Goal: Navigation & Orientation: Understand site structure

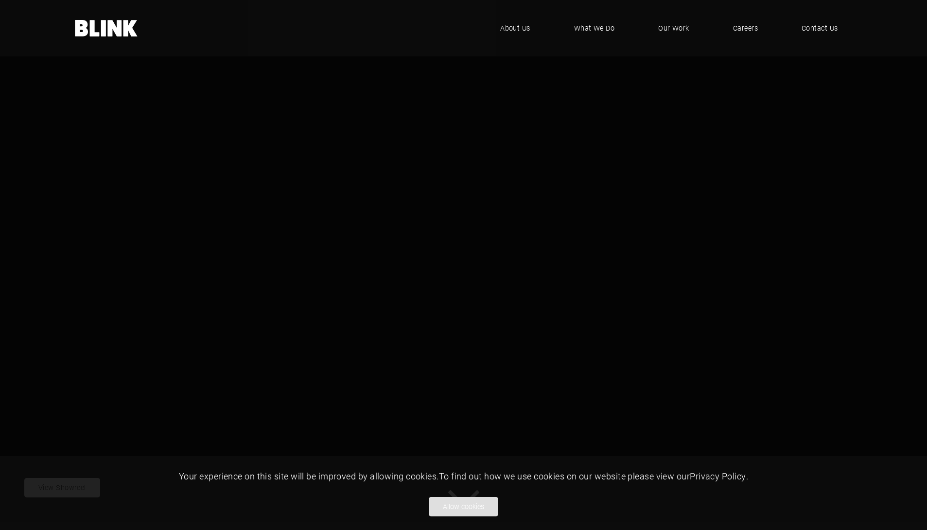
click at [469, 507] on button "Allow cookies" at bounding box center [463, 506] width 69 height 19
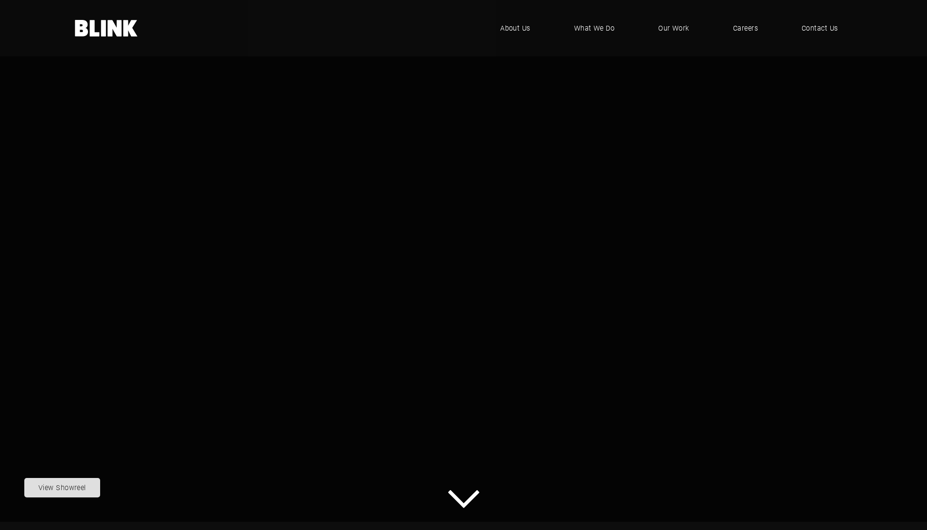
click at [80, 490] on nobr "View Showreel" at bounding box center [62, 487] width 48 height 9
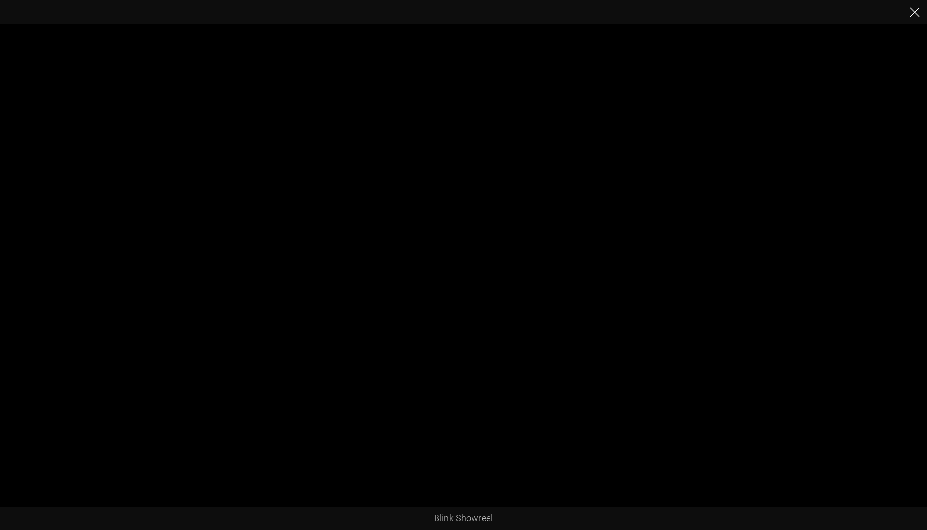
click at [914, 14] on icon "Close" at bounding box center [915, 12] width 10 height 10
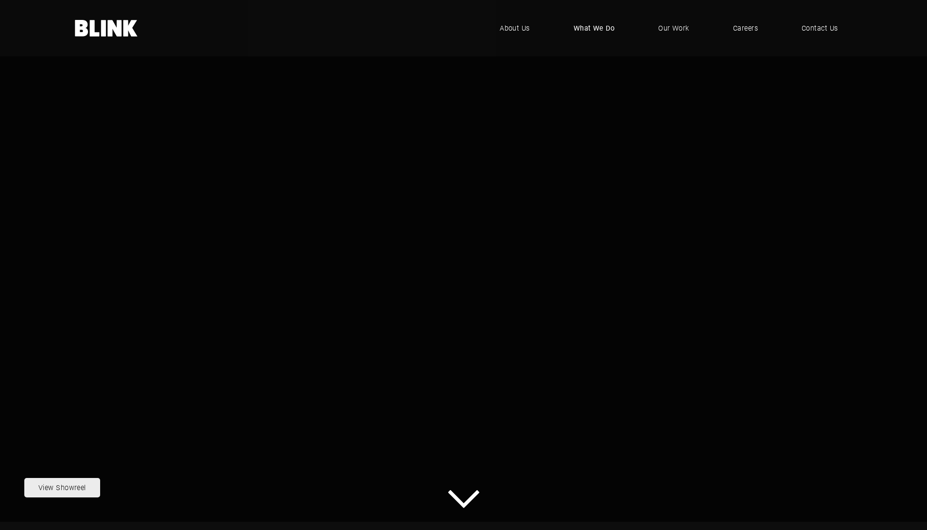
click at [601, 29] on span "What We Do" at bounding box center [593, 28] width 41 height 11
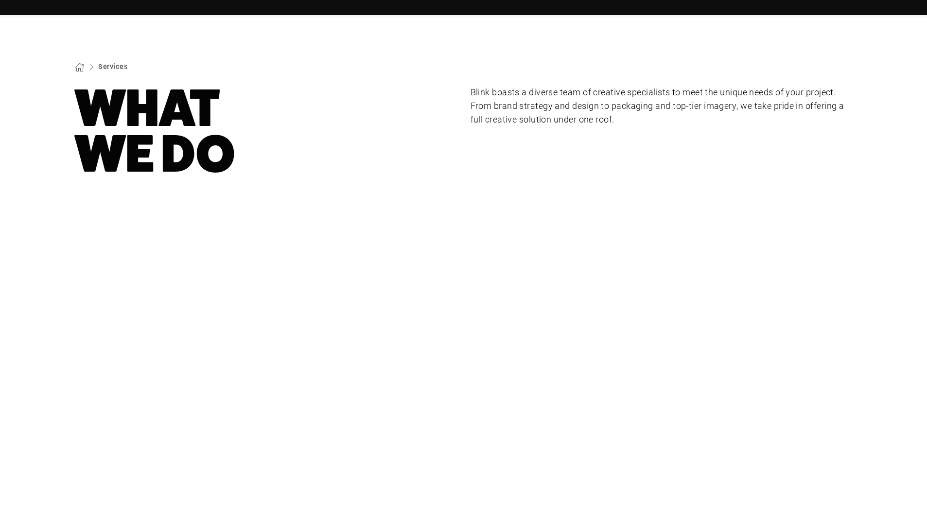
scroll to position [53, 0]
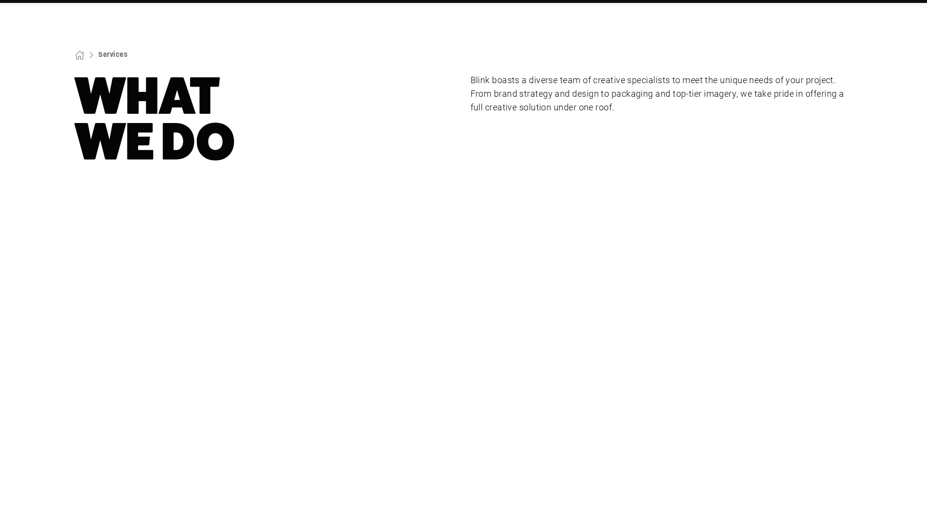
click at [0, 0] on div "Studio & Location Photography" at bounding box center [0, 0] width 0 height 0
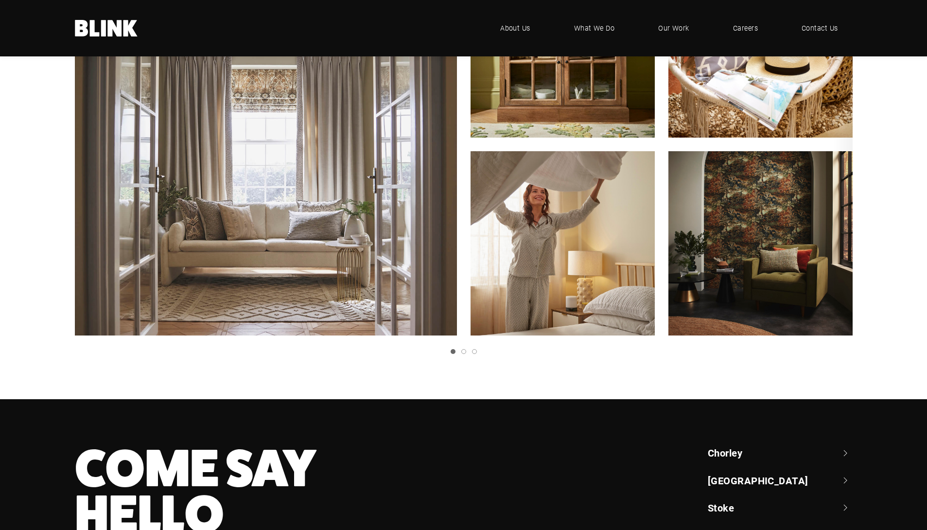
scroll to position [252, 0]
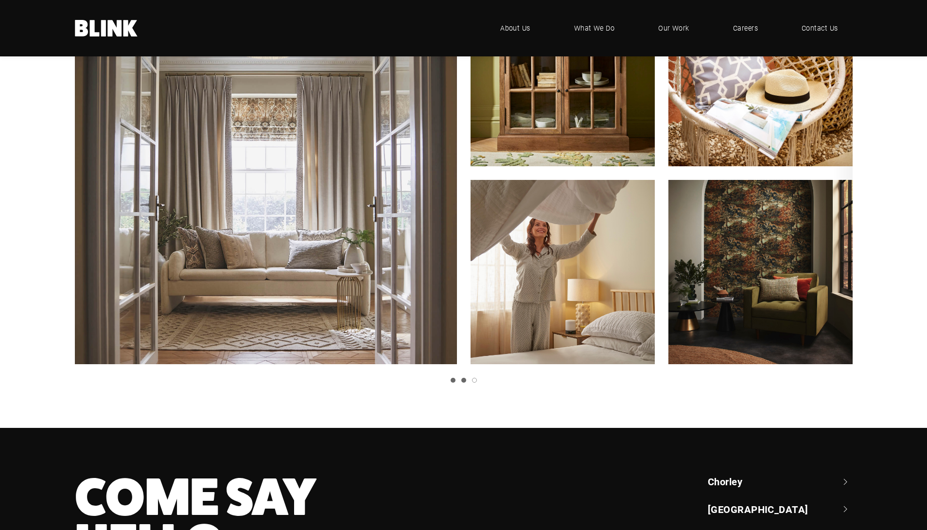
click at [462, 380] on link "Slide 2" at bounding box center [463, 380] width 5 height 5
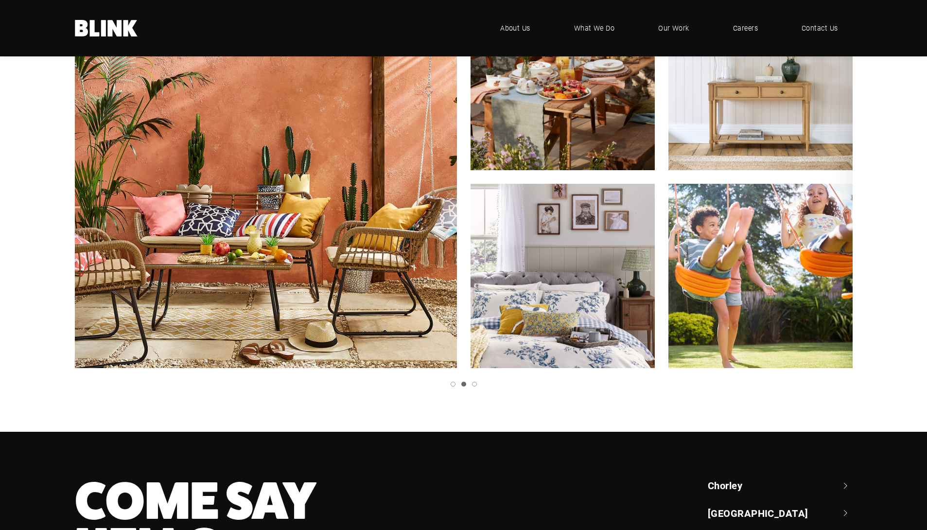
scroll to position [264, 0]
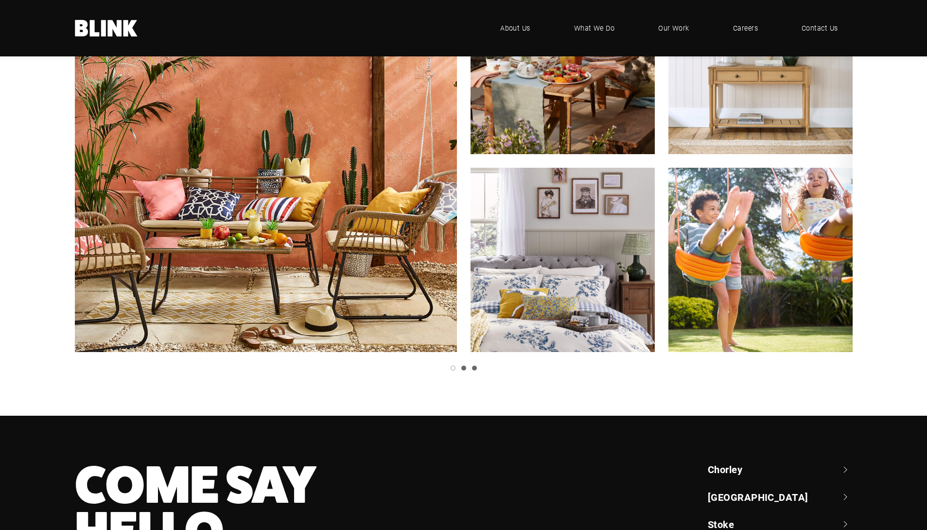
click at [474, 368] on link "Slide 3" at bounding box center [474, 367] width 5 height 5
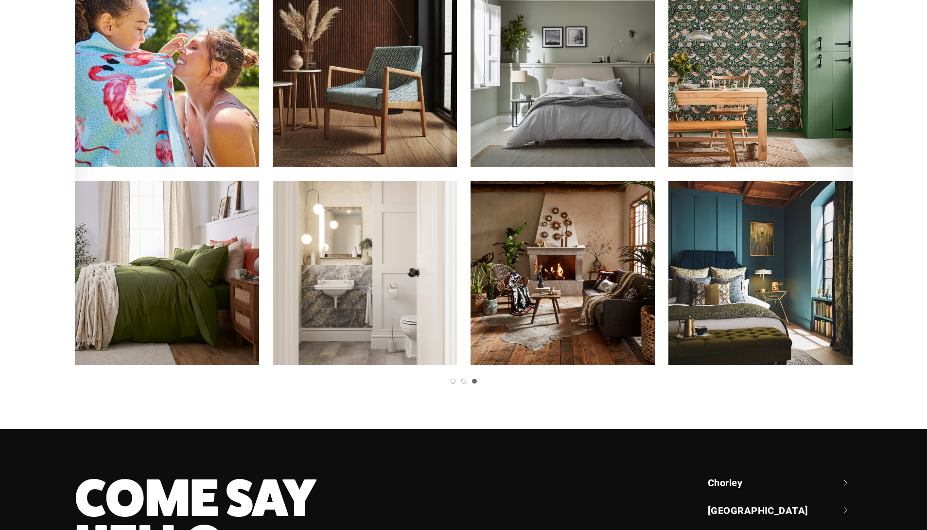
scroll to position [0, 0]
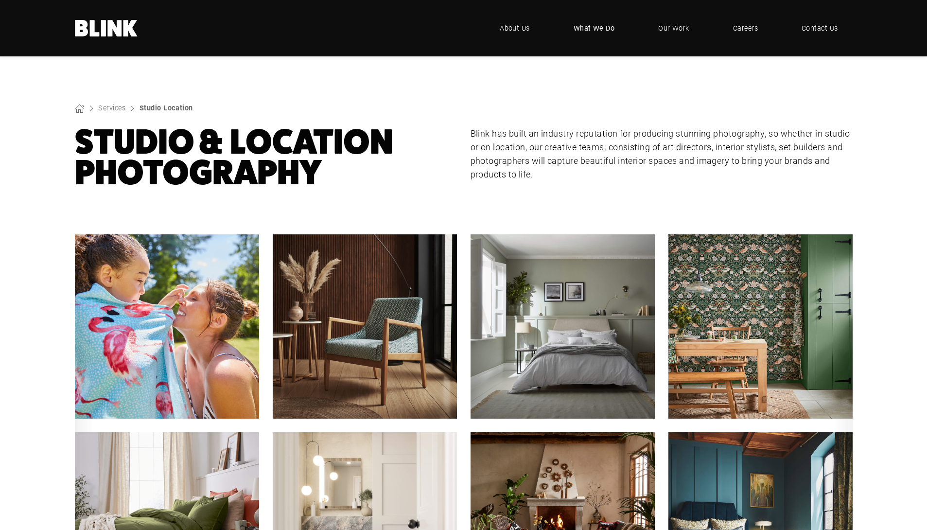
click at [598, 31] on span "What We Do" at bounding box center [593, 28] width 41 height 11
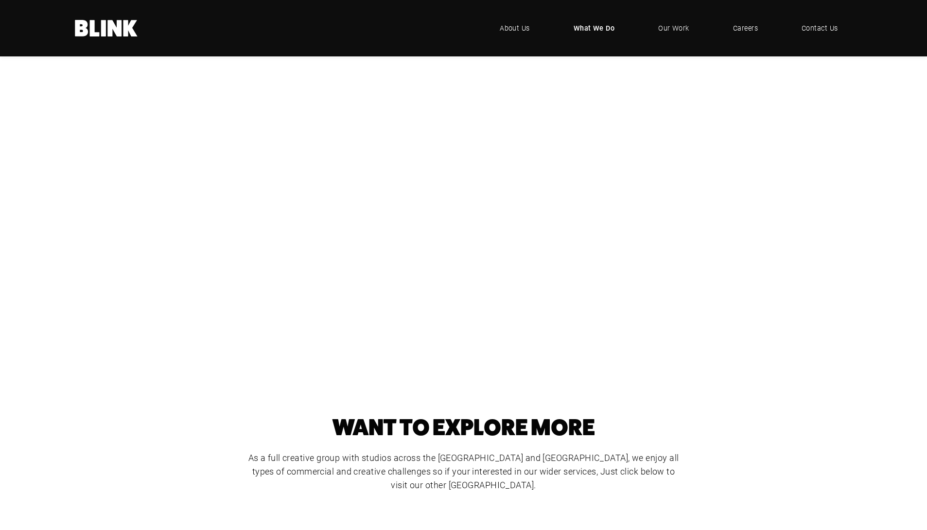
scroll to position [188, 0]
click at [0, 0] on div "Product Photography" at bounding box center [0, 0] width 0 height 0
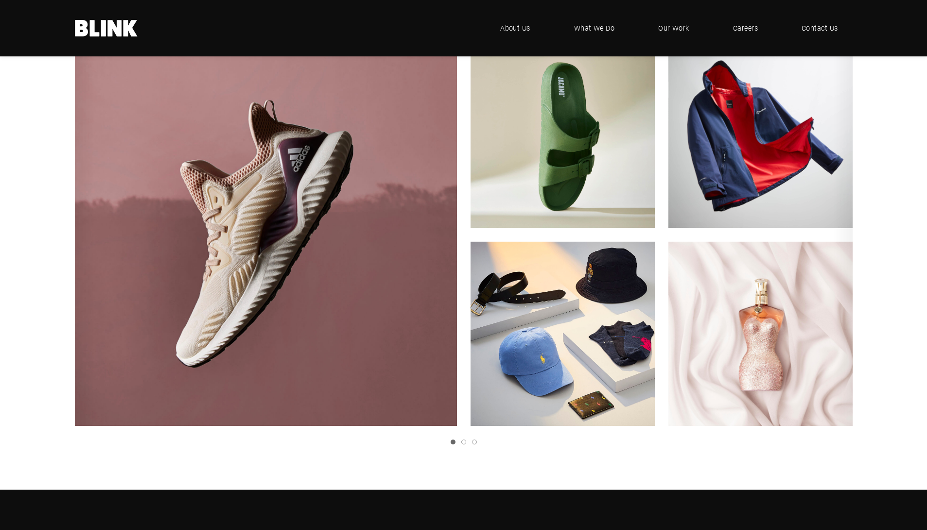
scroll to position [191, 0]
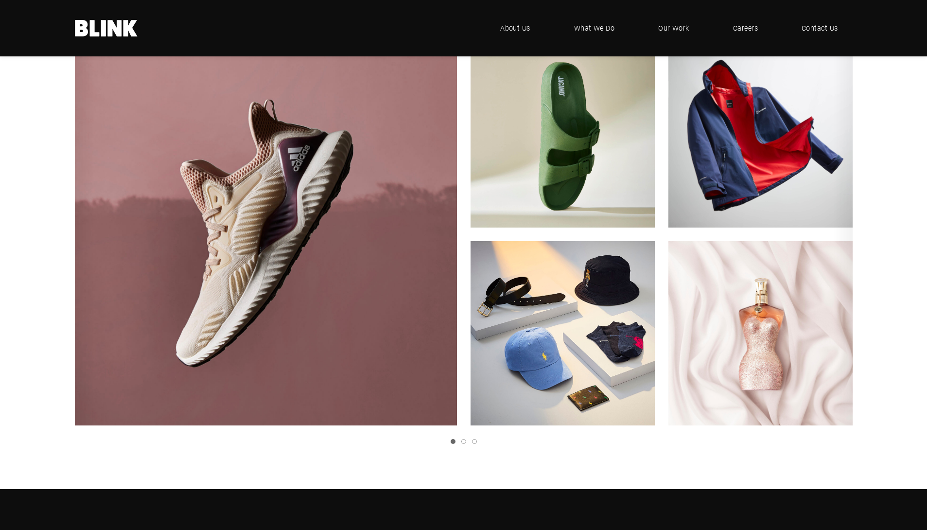
click at [0, 0] on icon "Next slide" at bounding box center [0, 0] width 0 height 0
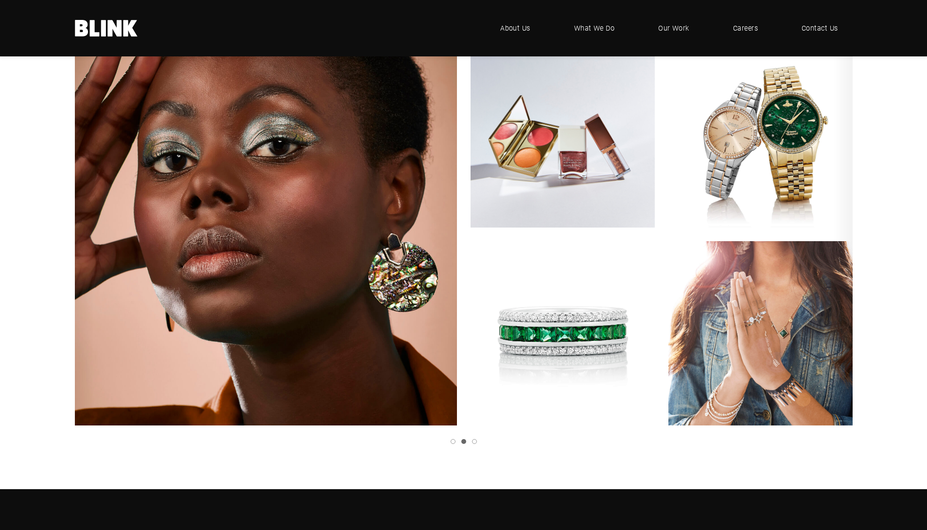
click at [0, 0] on link "Next slide" at bounding box center [0, 0] width 0 height 0
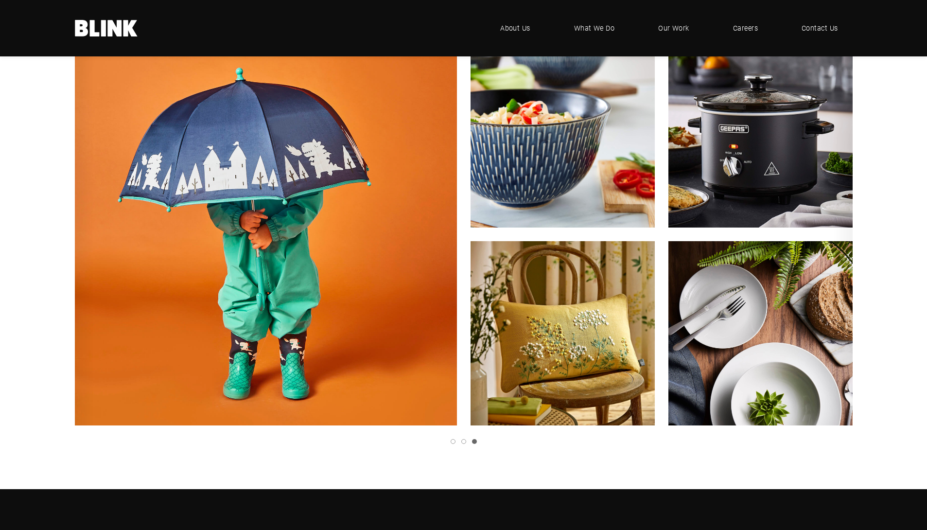
scroll to position [184, 0]
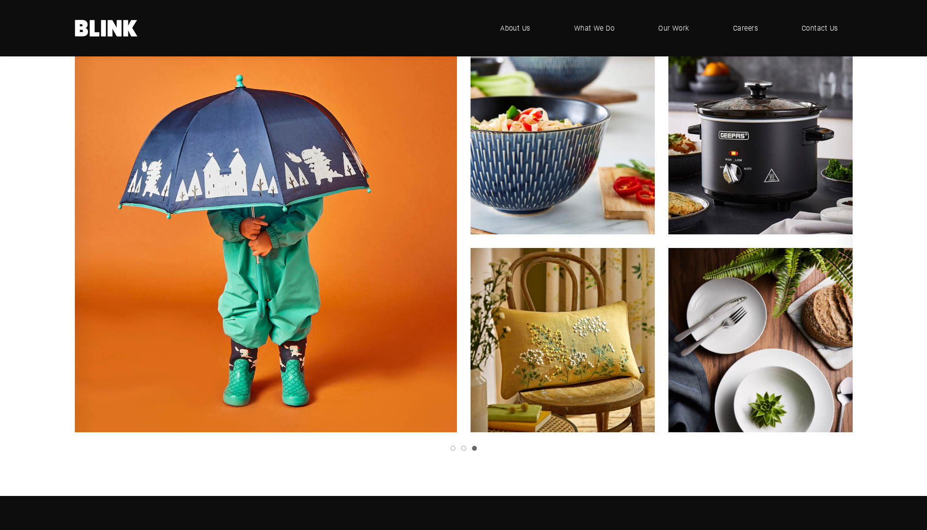
click at [0, 0] on link "Next slide" at bounding box center [0, 0] width 0 height 0
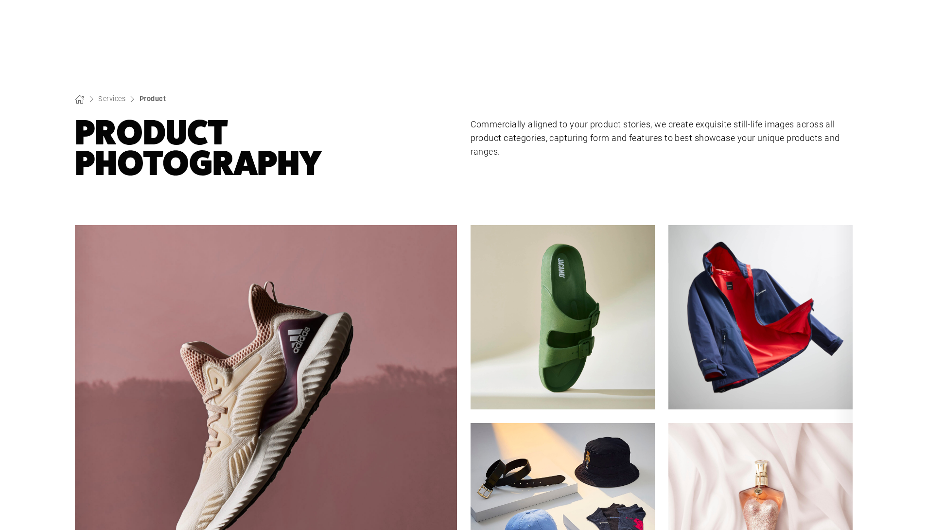
scroll to position [0, 0]
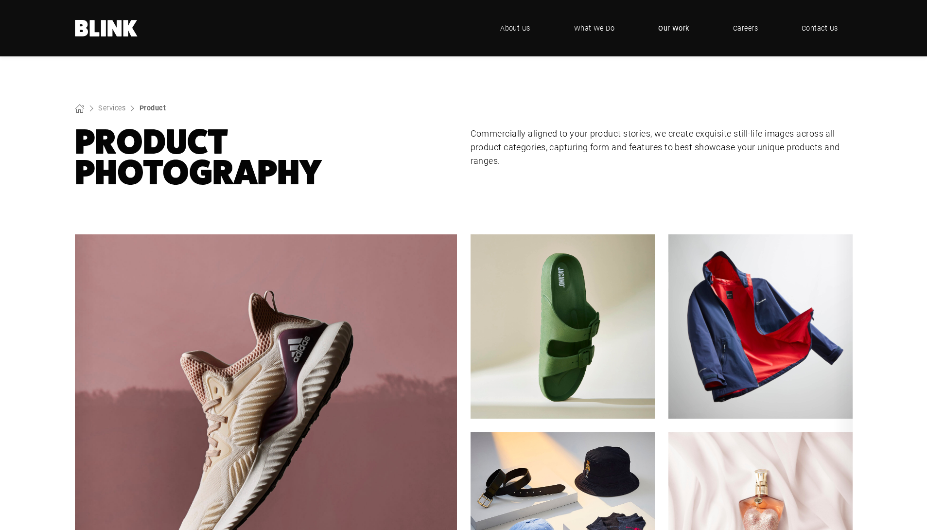
click at [678, 29] on span "Our Work" at bounding box center [673, 28] width 31 height 11
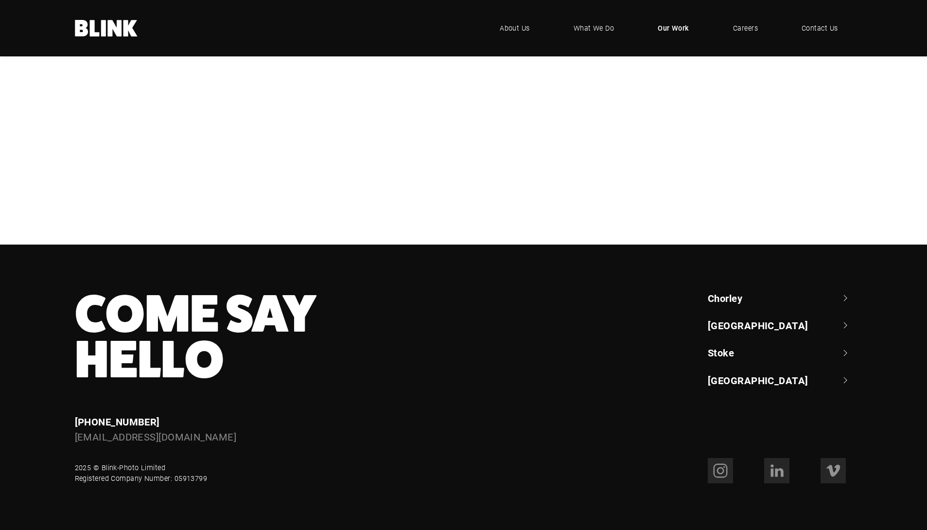
scroll to position [409, 0]
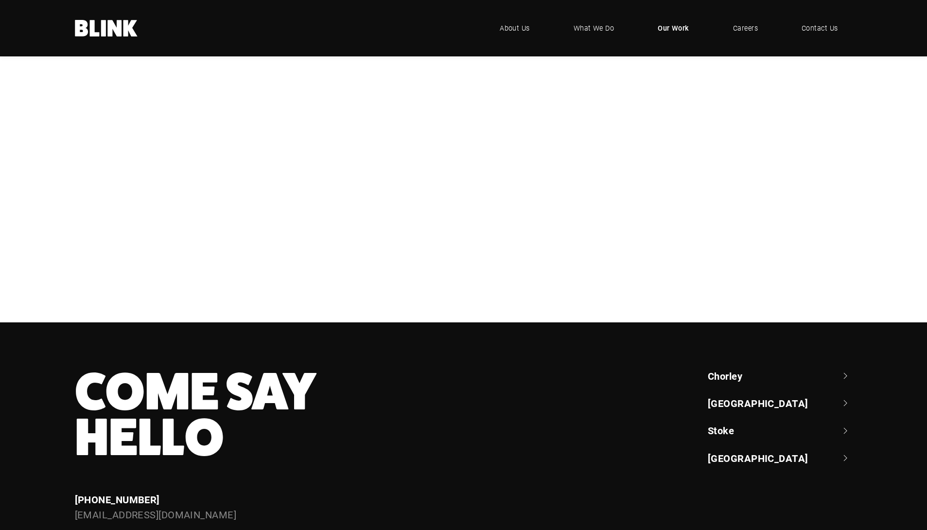
click at [0, 0] on div "NBrown" at bounding box center [0, 0] width 0 height 0
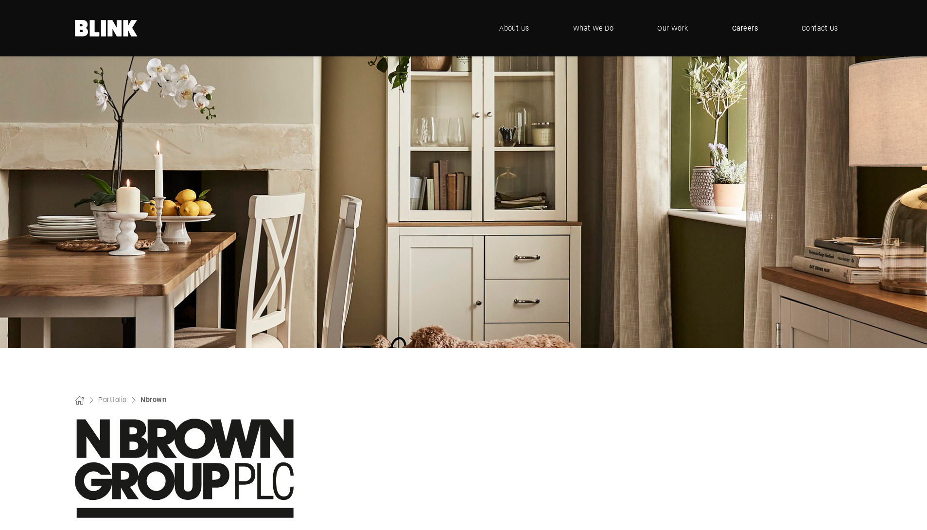
click at [753, 29] on span "Careers" at bounding box center [745, 28] width 26 height 11
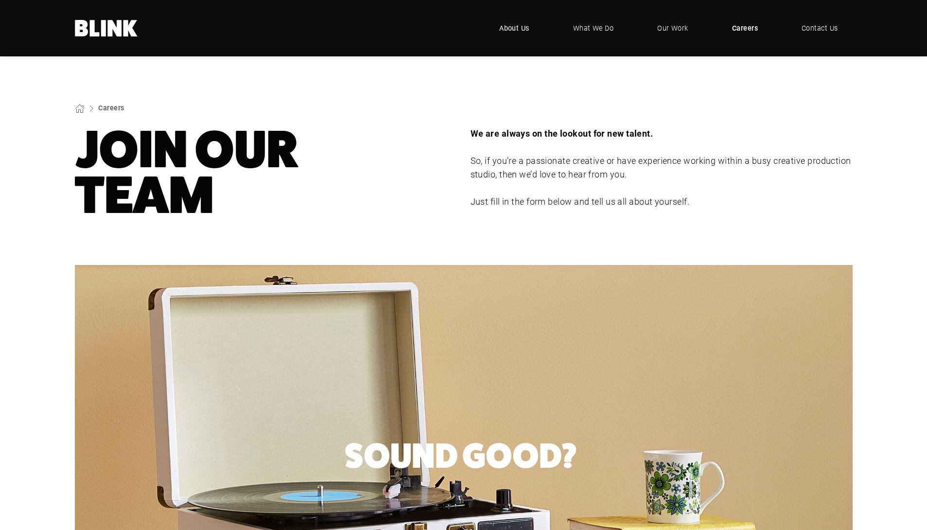
click at [520, 29] on span "About Us" at bounding box center [514, 28] width 30 height 11
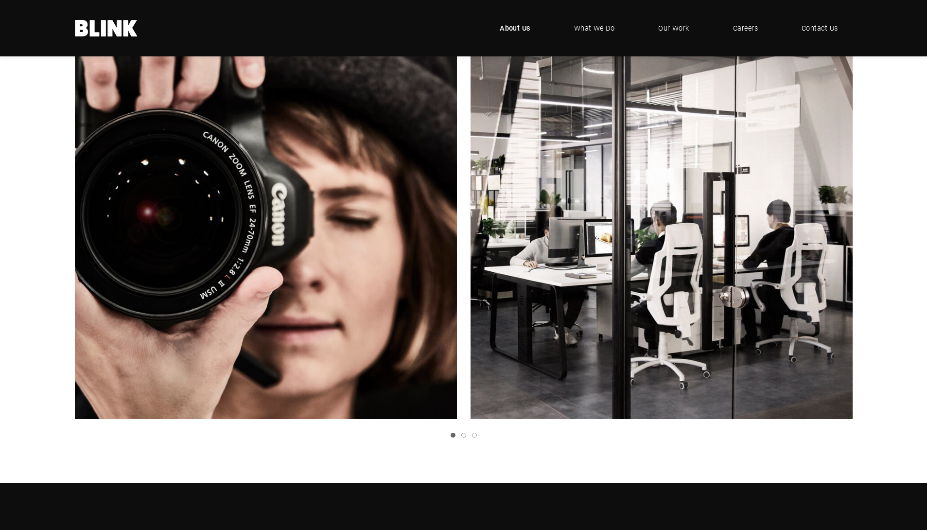
scroll to position [258, 0]
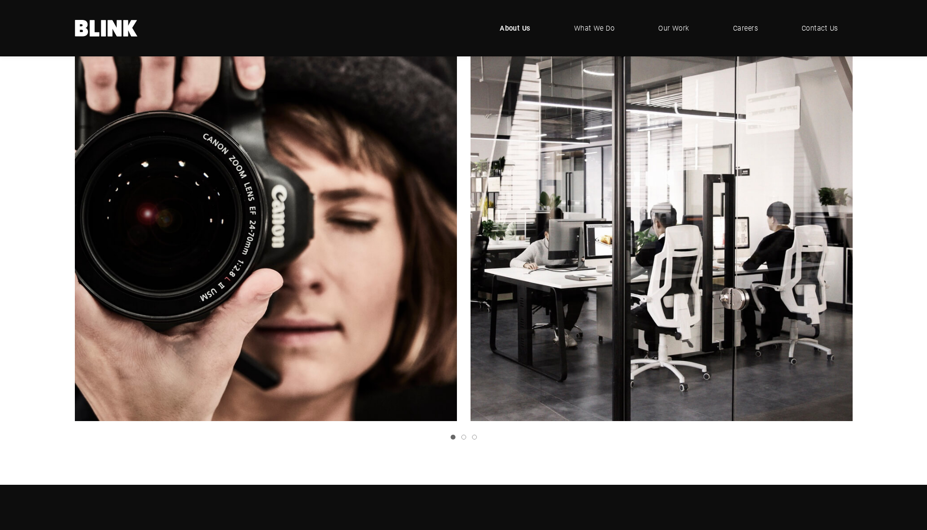
click at [0, 0] on polyline "Next slide" at bounding box center [0, 0] width 0 height 0
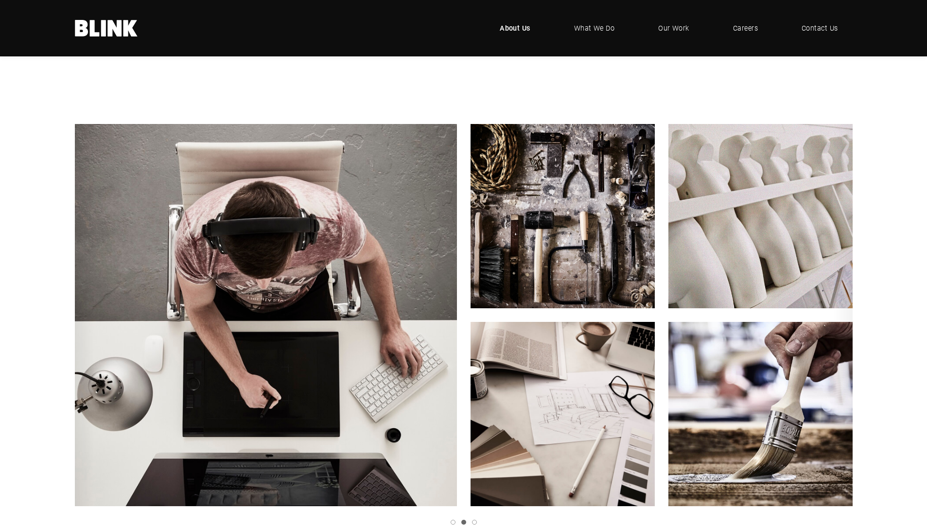
scroll to position [172, 0]
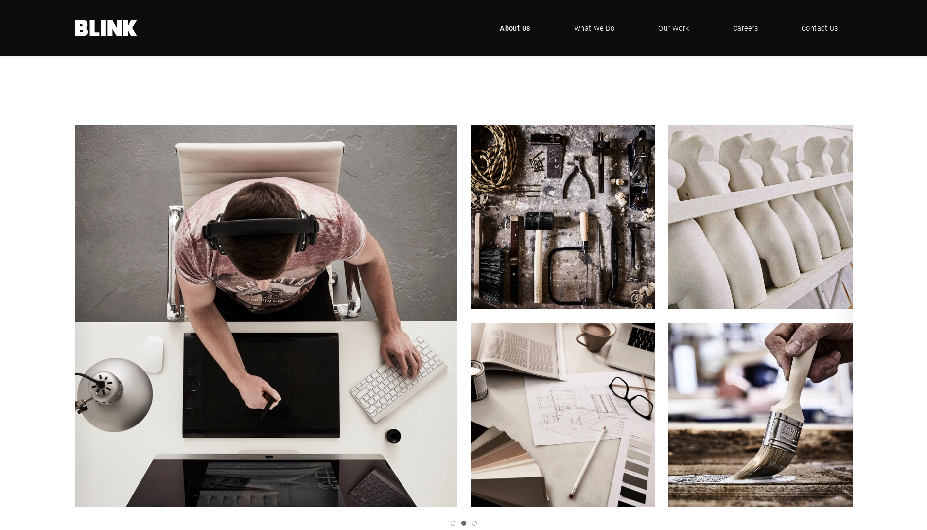
click at [0, 0] on polyline "Next slide" at bounding box center [0, 0] width 0 height 0
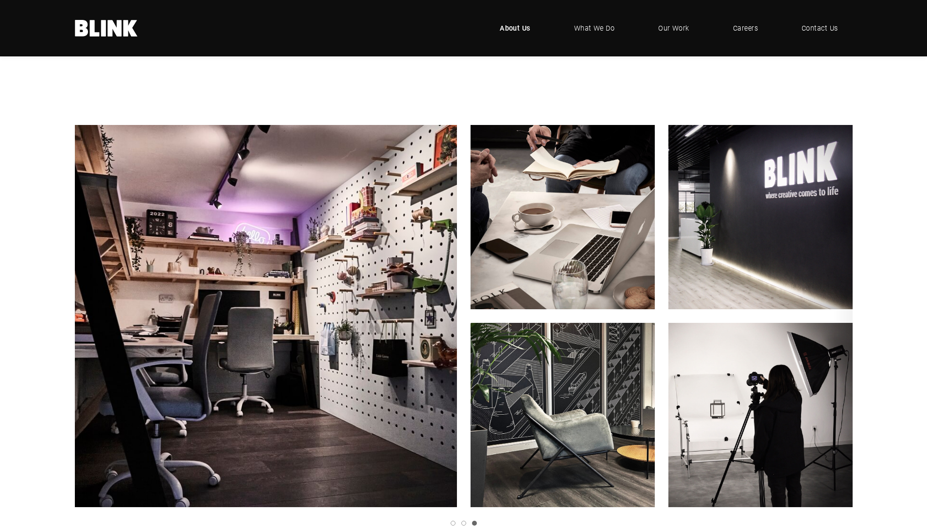
click at [0, 0] on link "Next slide" at bounding box center [0, 0] width 0 height 0
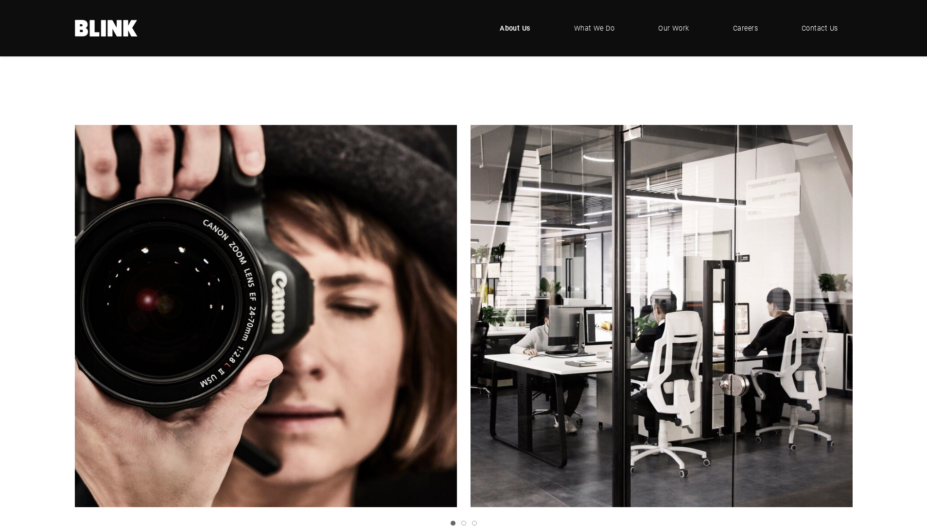
click at [0, 0] on link "Next slide" at bounding box center [0, 0] width 0 height 0
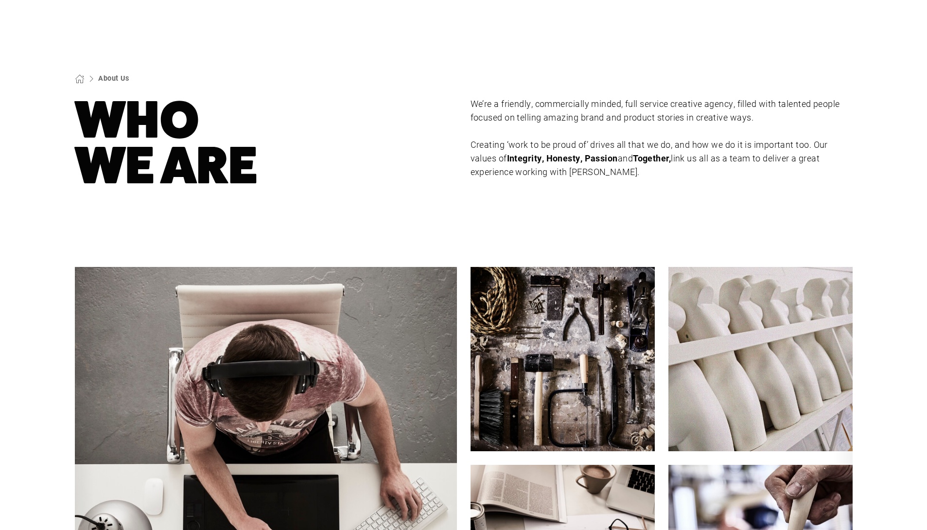
scroll to position [0, 0]
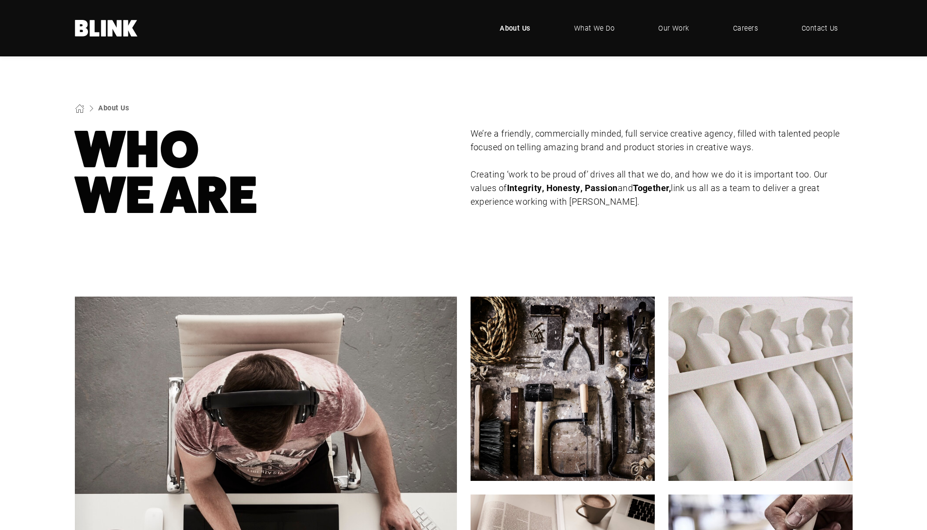
click at [111, 33] on icon at bounding box center [114, 28] width 14 height 17
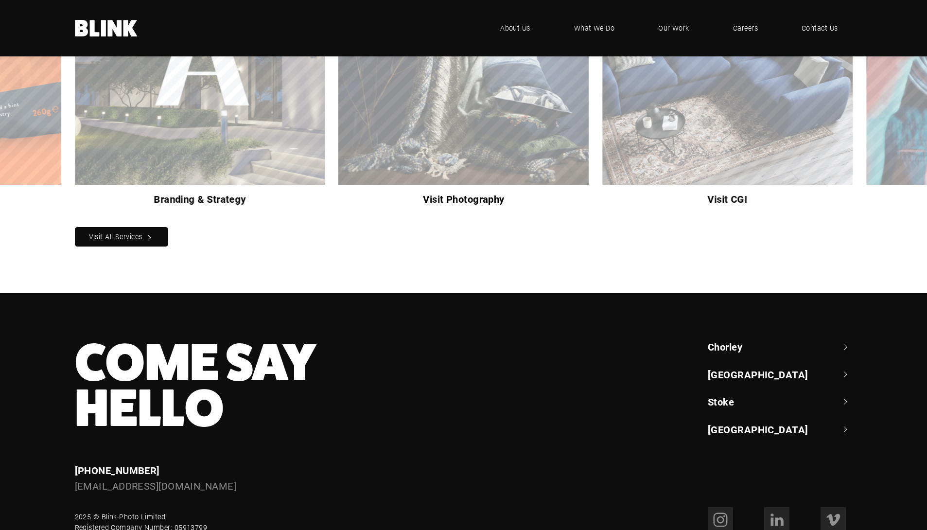
scroll to position [997, 0]
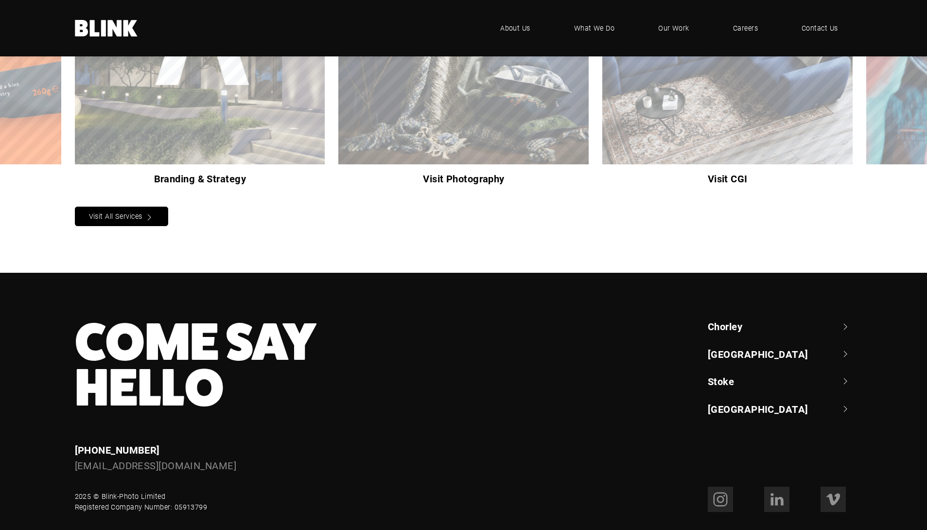
click at [136, 211] on nobr "Visit All Services" at bounding box center [115, 215] width 53 height 9
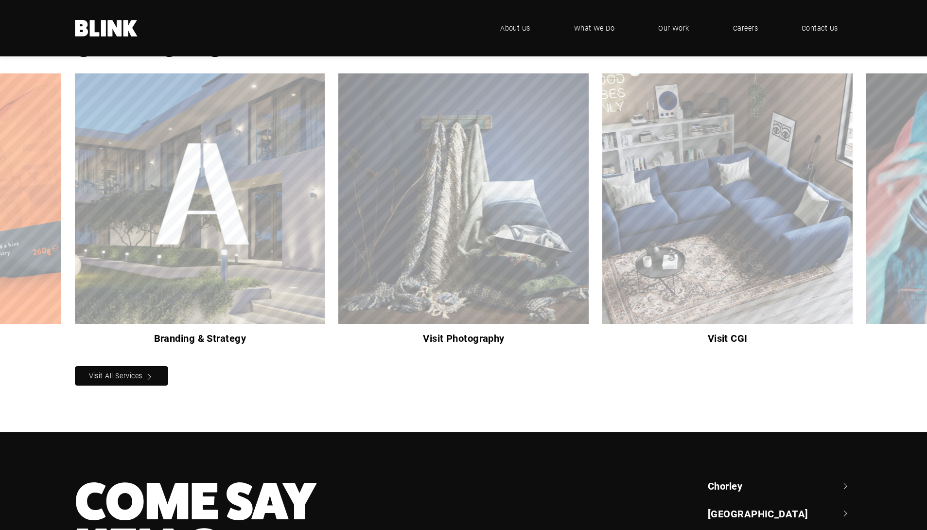
scroll to position [837, 0]
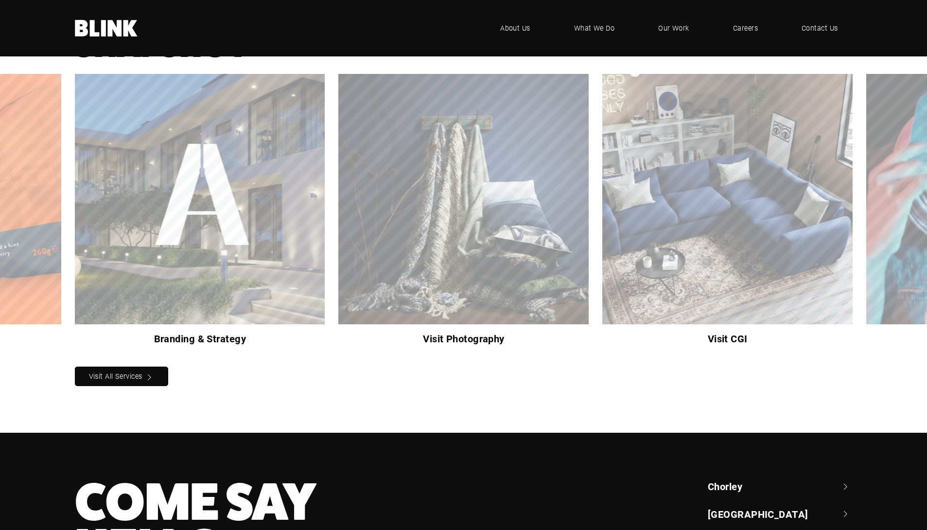
click at [0, 0] on div "Visit Photography" at bounding box center [0, 0] width 0 height 0
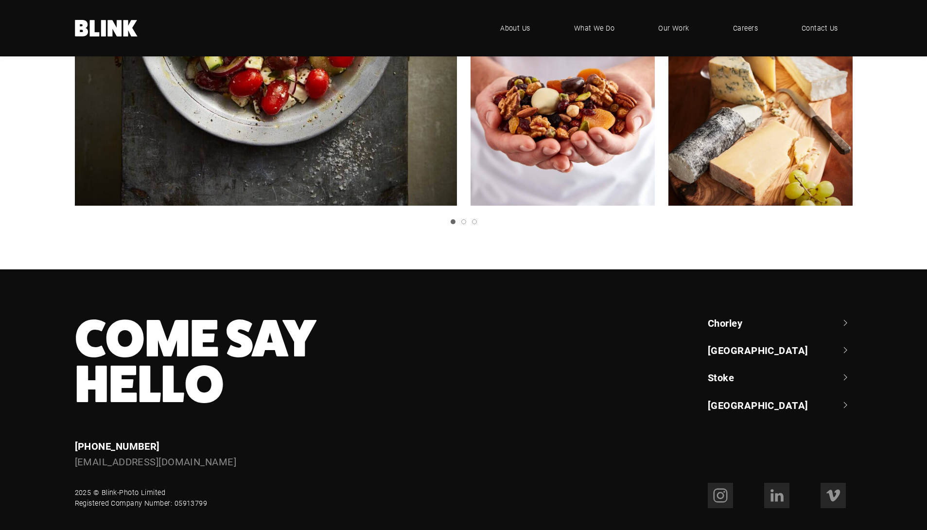
scroll to position [1936, 0]
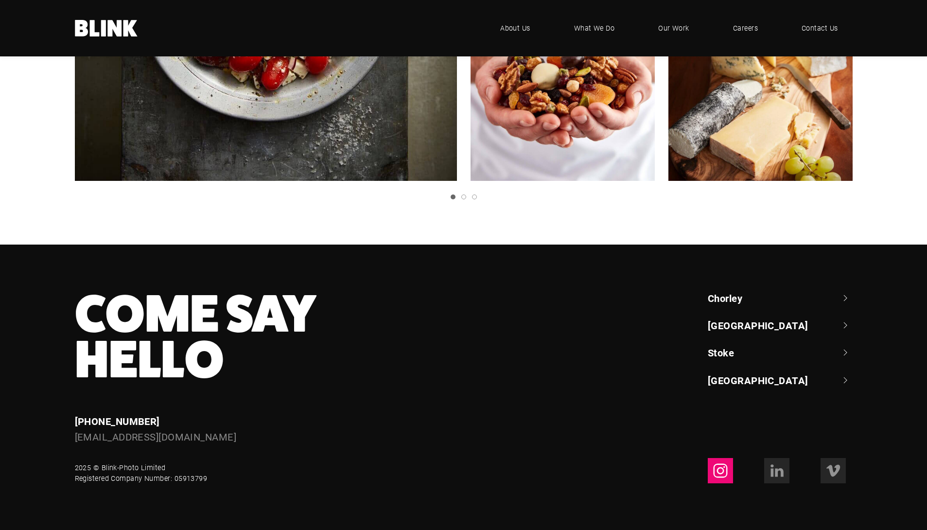
click at [721, 475] on icon at bounding box center [720, 471] width 16 height 16
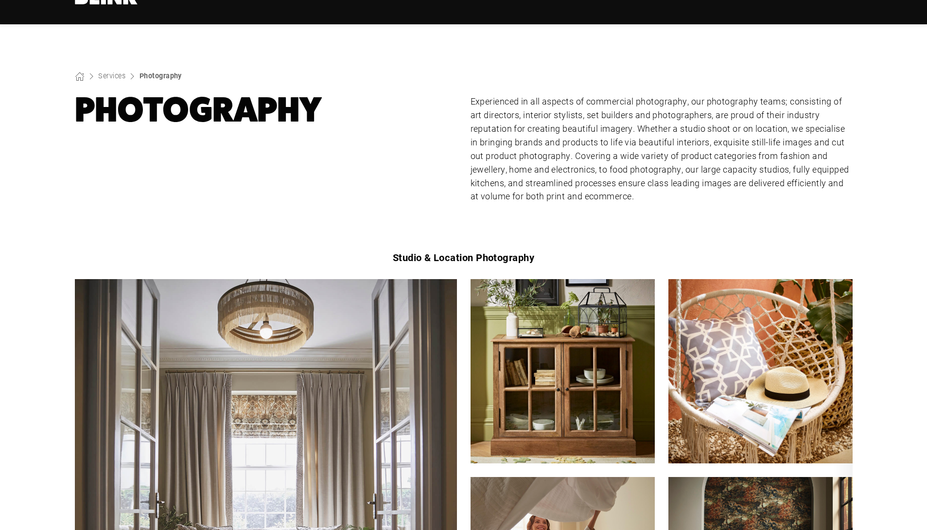
scroll to position [0, 0]
